Goal: Task Accomplishment & Management: Manage account settings

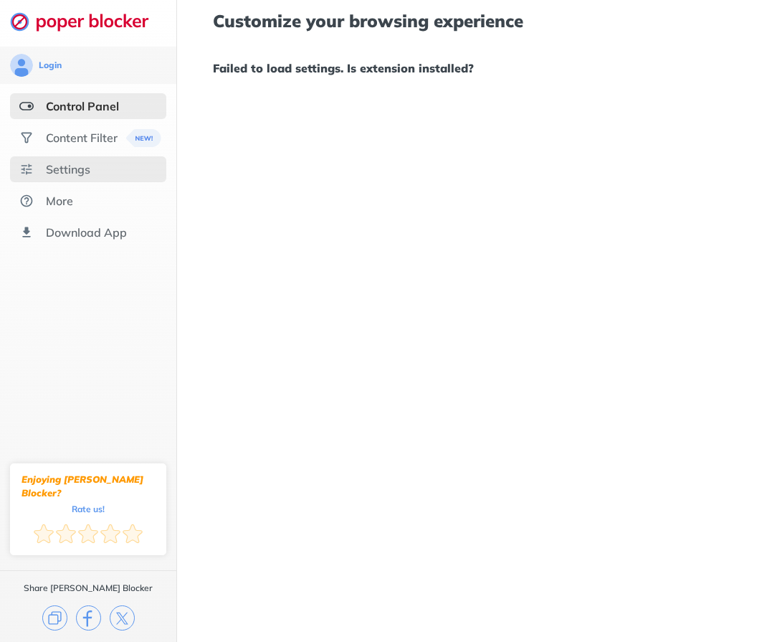
click at [90, 166] on div "Settings" at bounding box center [88, 169] width 156 height 26
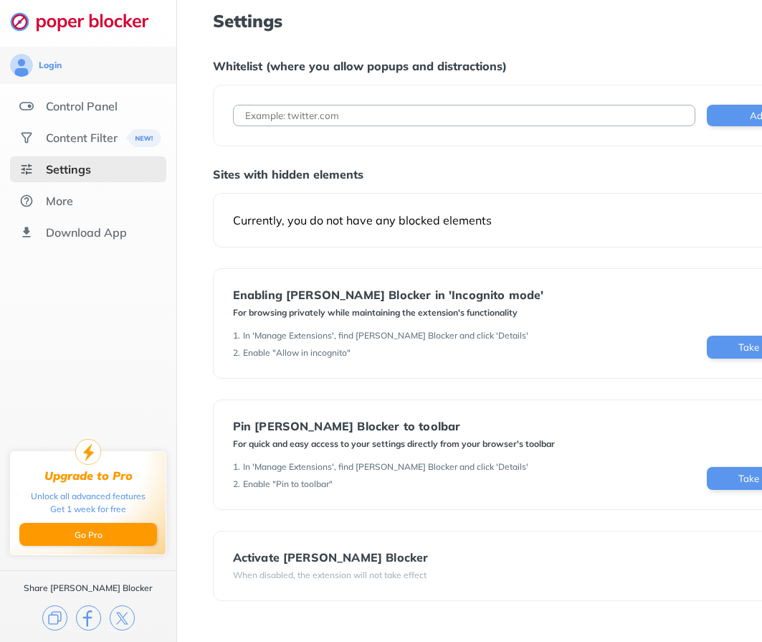
click at [329, 115] on input at bounding box center [464, 116] width 463 height 22
type input "y"
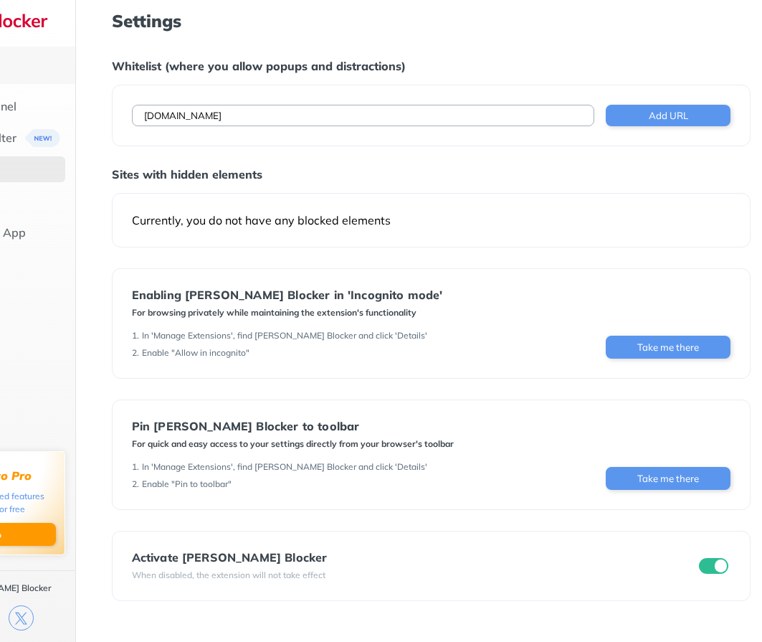
scroll to position [0, 100]
type input "[DOMAIN_NAME]"
click at [666, 112] on button "Add URL" at bounding box center [669, 116] width 125 height 22
